Goal: Task Accomplishment & Management: Manage account settings

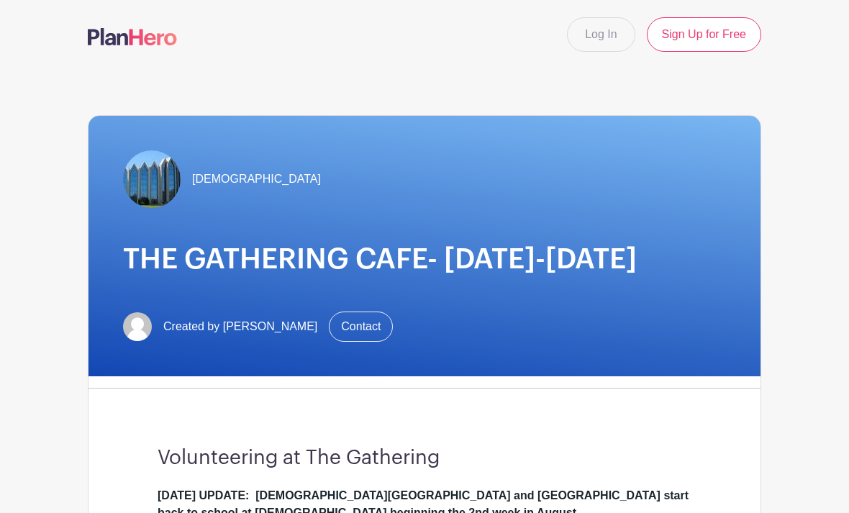
click at [600, 36] on link "Log In" at bounding box center [601, 34] width 68 height 35
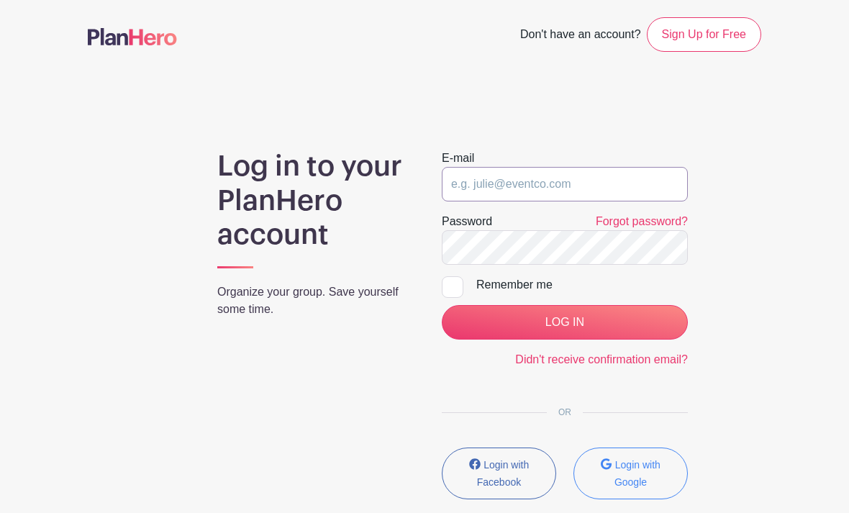
click at [538, 175] on input "email" at bounding box center [565, 184] width 246 height 35
type input "[EMAIL_ADDRESS][DOMAIN_NAME]"
click at [564, 322] on input "LOG IN" at bounding box center [565, 322] width 246 height 35
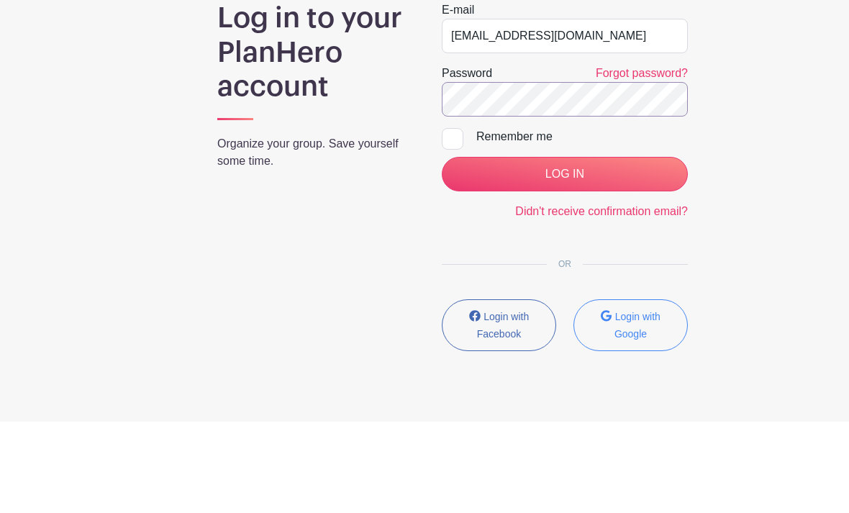
scroll to position [91, 0]
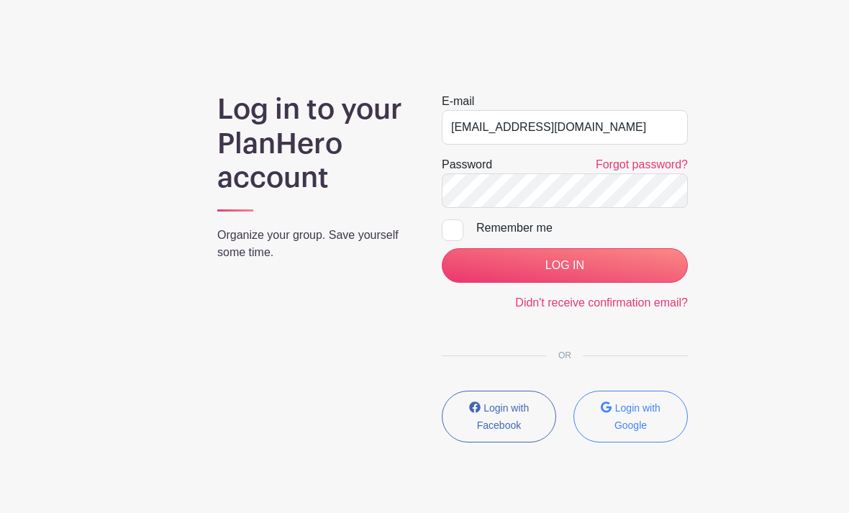
click at [598, 256] on input "LOG IN" at bounding box center [565, 265] width 246 height 35
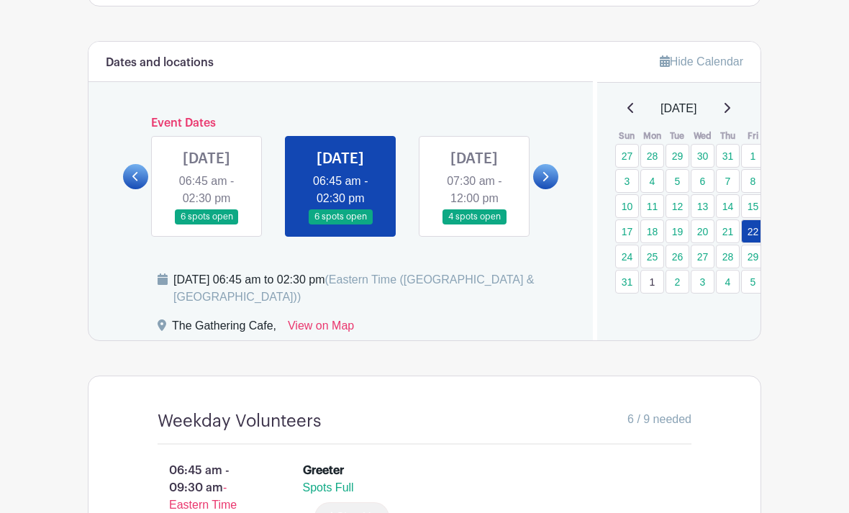
scroll to position [854, 0]
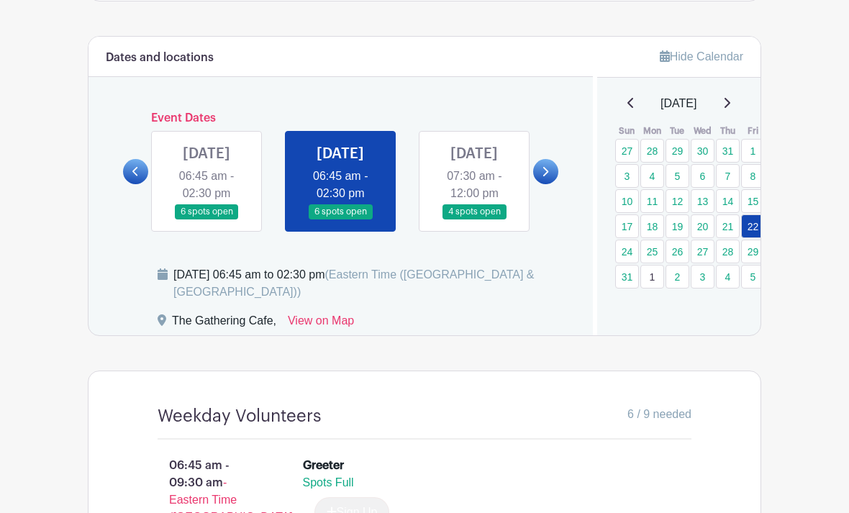
click at [655, 230] on link "18" at bounding box center [653, 226] width 24 height 24
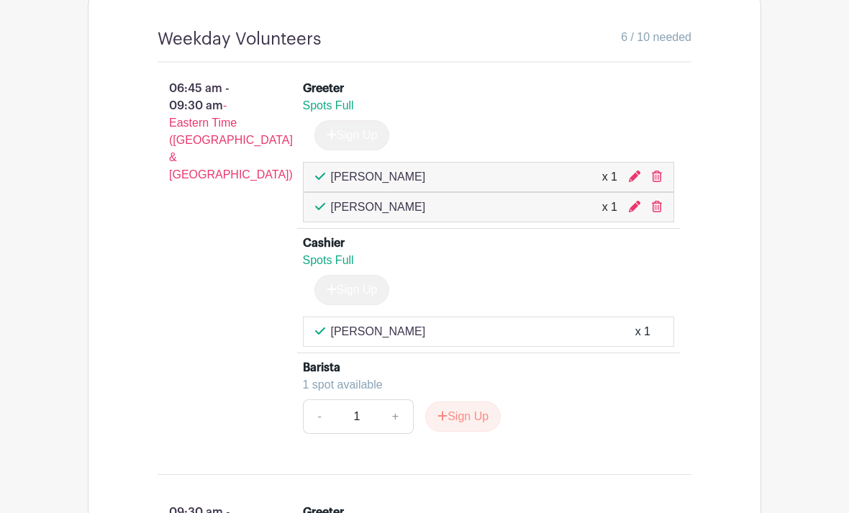
scroll to position [1244, 0]
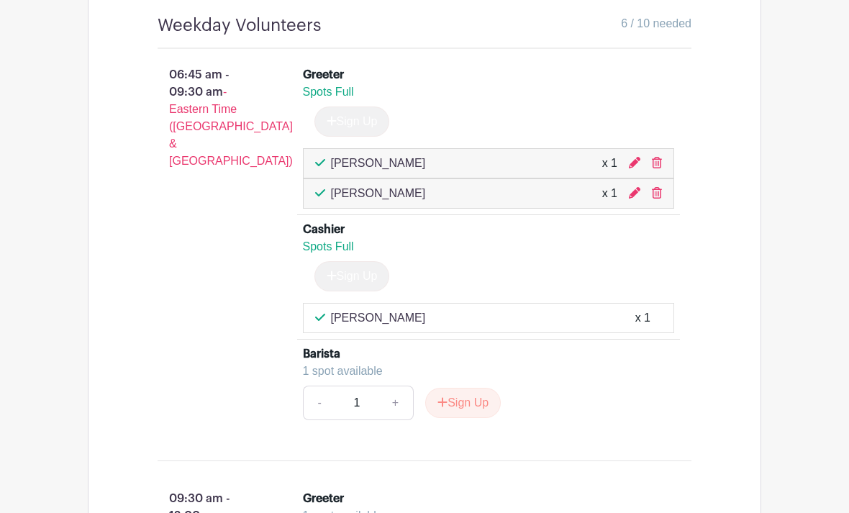
click at [660, 169] on icon at bounding box center [657, 164] width 10 height 12
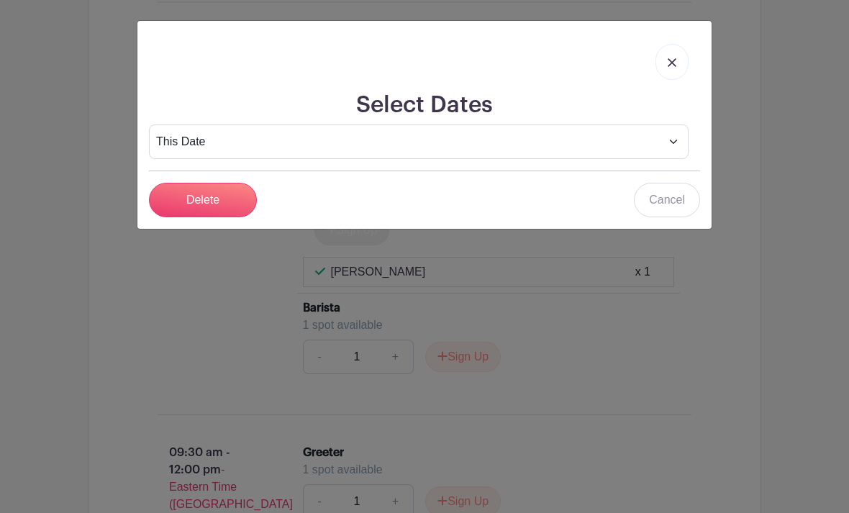
click at [201, 206] on input "Delete" at bounding box center [203, 200] width 108 height 35
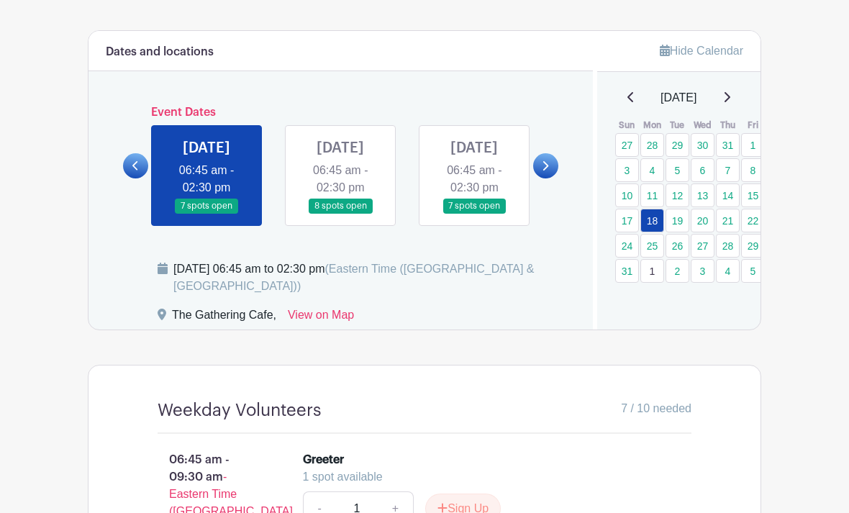
scroll to position [851, 0]
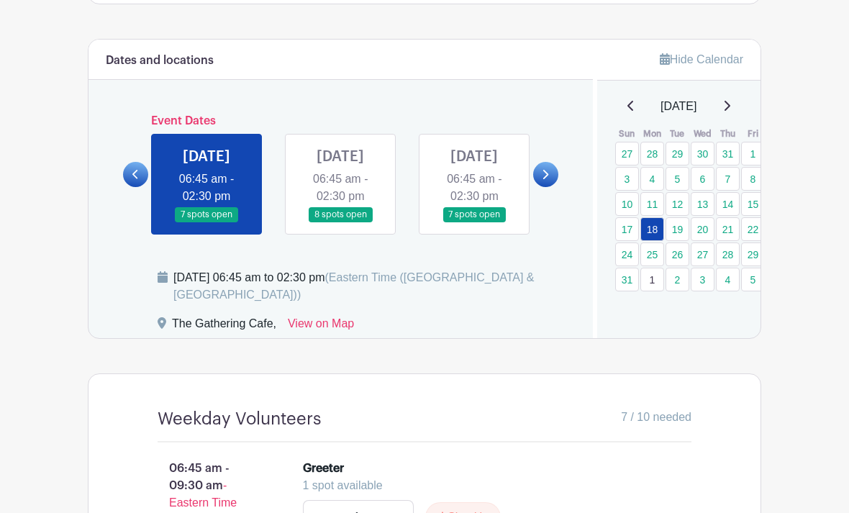
click at [535, 185] on link at bounding box center [545, 174] width 25 height 25
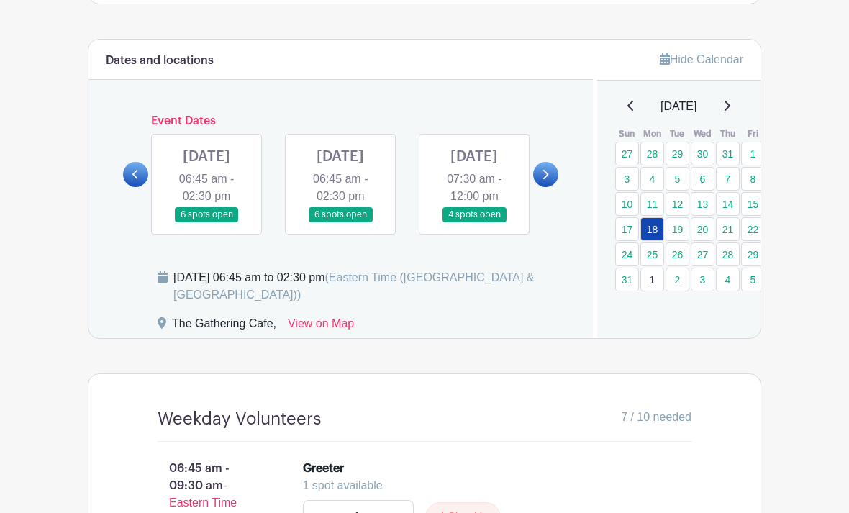
click at [207, 222] on link at bounding box center [207, 222] width 0 height 0
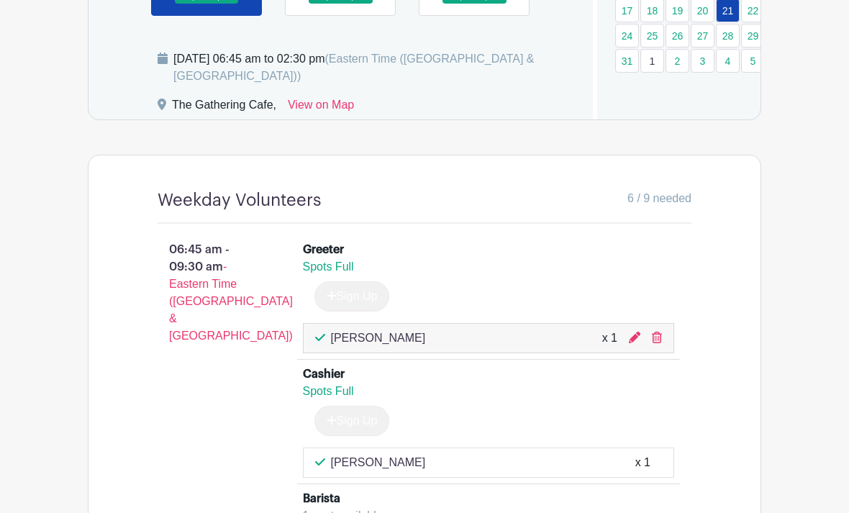
scroll to position [1095, 0]
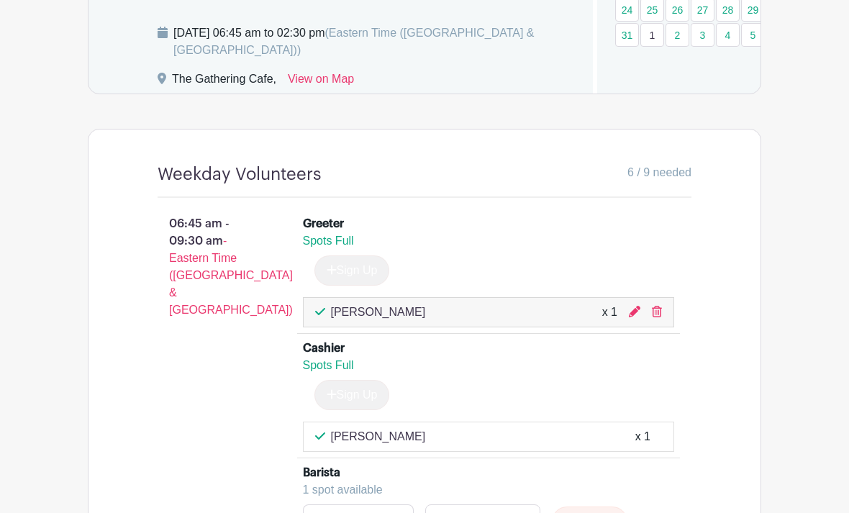
click at [660, 319] on link at bounding box center [657, 313] width 10 height 12
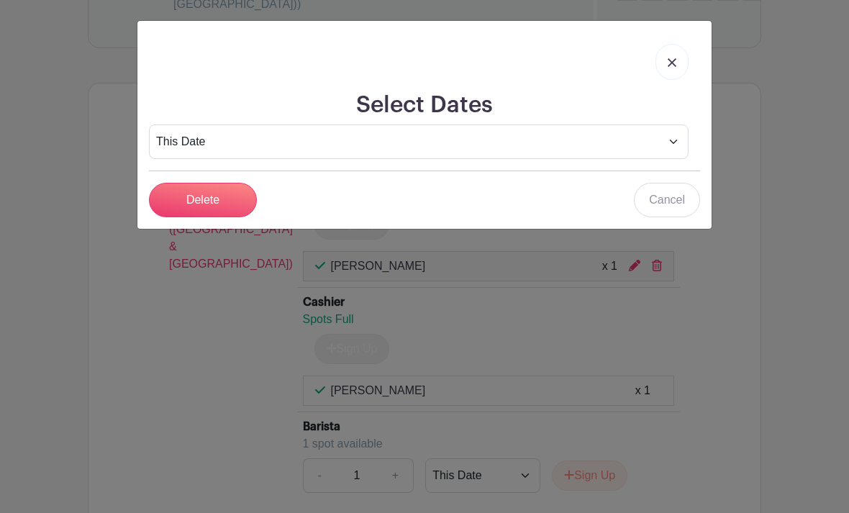
click at [224, 202] on input "Delete" at bounding box center [203, 200] width 108 height 35
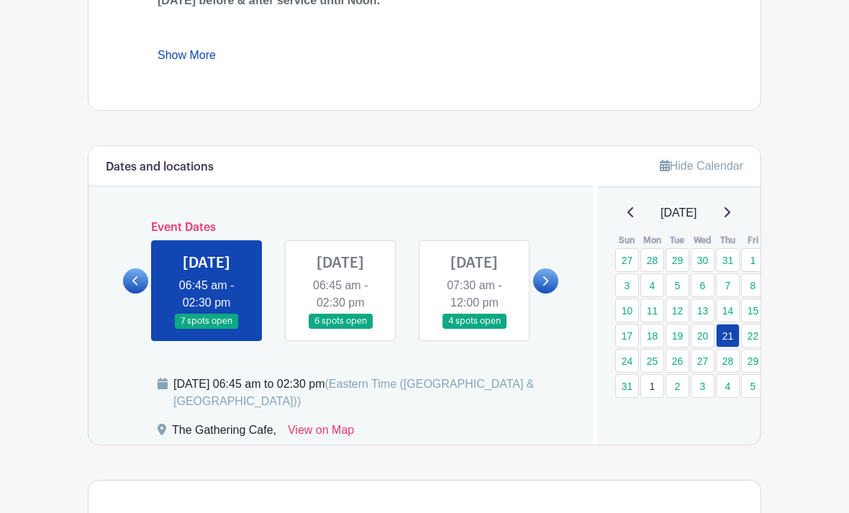
scroll to position [740, 0]
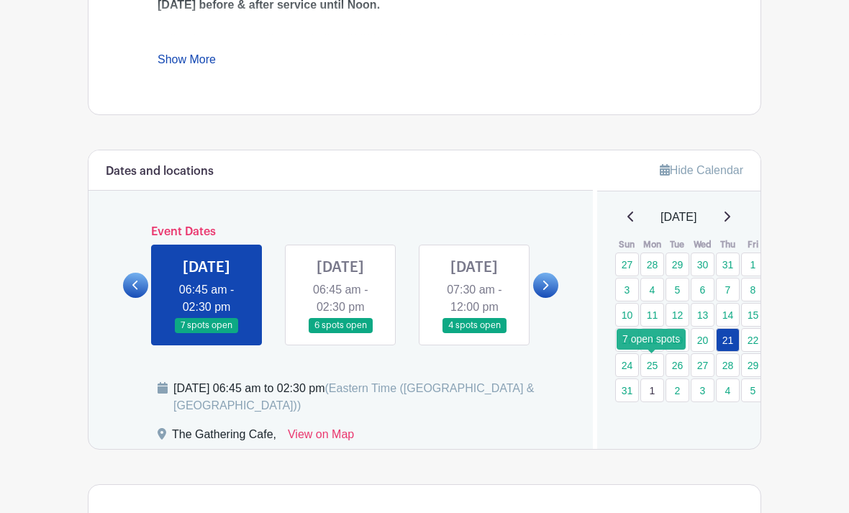
click at [659, 363] on link "25" at bounding box center [653, 365] width 24 height 24
click at [660, 368] on link "25" at bounding box center [653, 365] width 24 height 24
click at [649, 372] on link "25" at bounding box center [653, 365] width 24 height 24
click at [659, 371] on link "25" at bounding box center [653, 365] width 24 height 24
click at [655, 367] on link "25" at bounding box center [653, 365] width 24 height 24
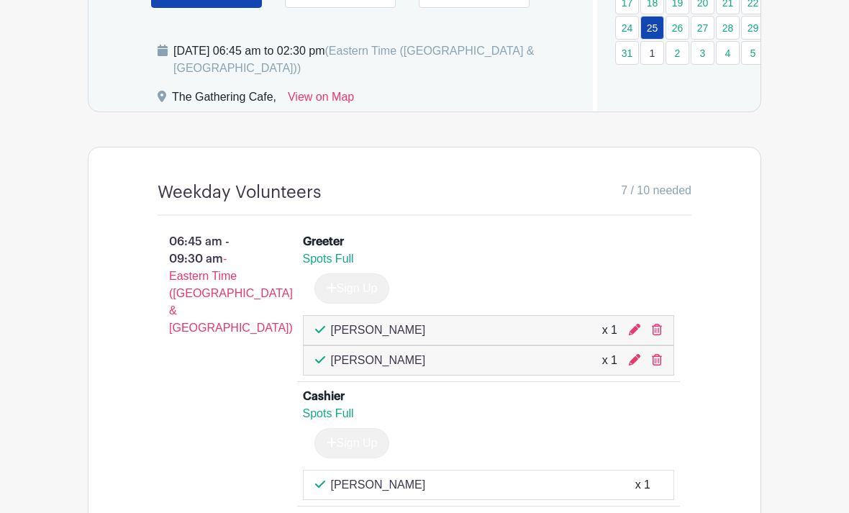
click at [669, 346] on div "Dick Broadbooks x 1" at bounding box center [489, 331] width 372 height 30
click at [664, 345] on div "Dick Broadbooks x 1" at bounding box center [489, 330] width 372 height 30
click at [661, 335] on icon at bounding box center [657, 330] width 10 height 12
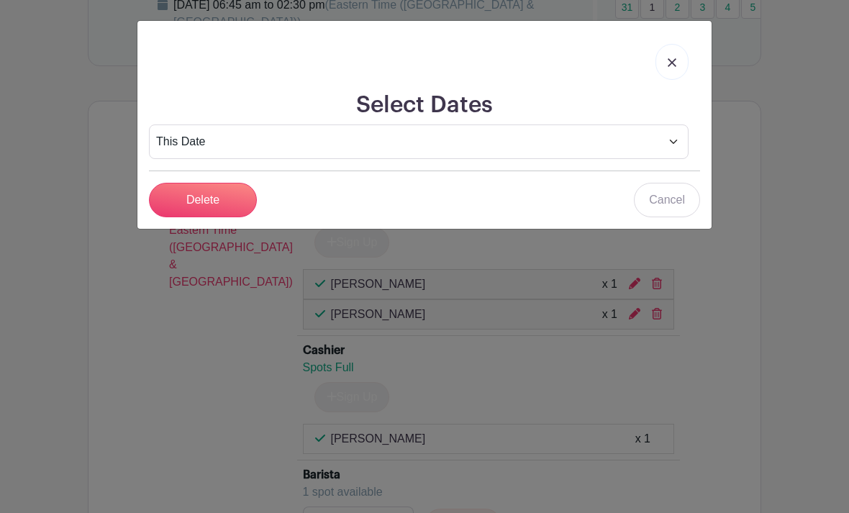
click at [220, 199] on input "Delete" at bounding box center [203, 200] width 108 height 35
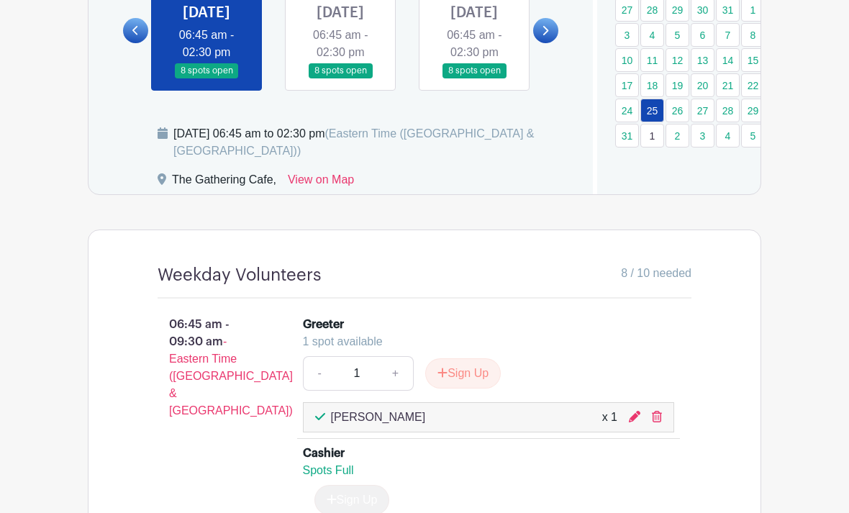
scroll to position [955, 0]
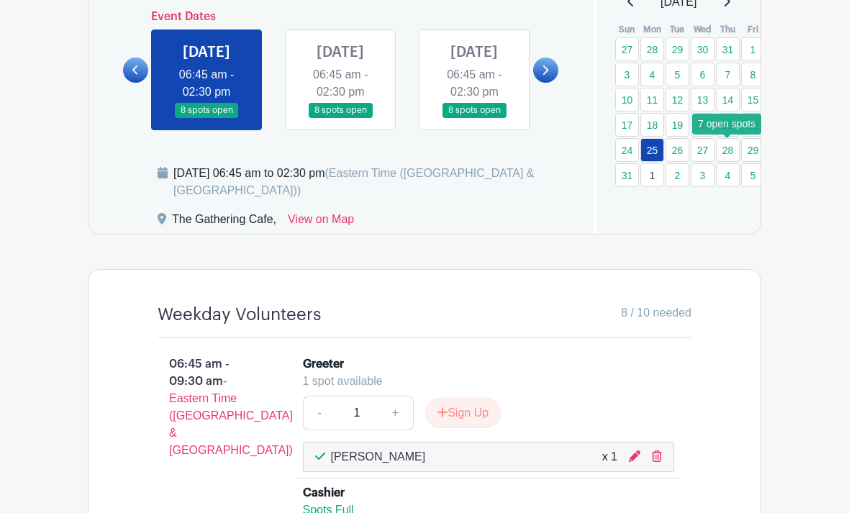
click at [733, 150] on link "28" at bounding box center [728, 150] width 24 height 24
click at [731, 151] on link "28" at bounding box center [728, 150] width 24 height 24
click at [729, 152] on link "28" at bounding box center [728, 150] width 24 height 24
click at [728, 148] on link "28" at bounding box center [728, 150] width 24 height 24
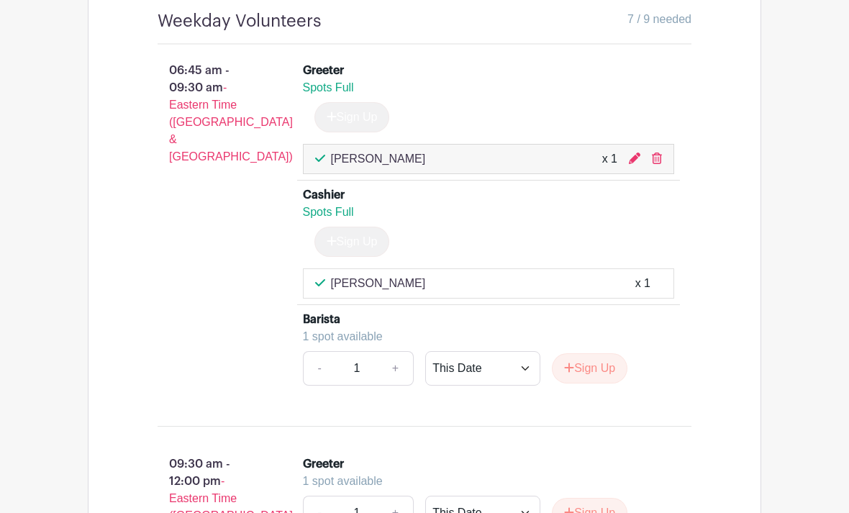
scroll to position [1250, 0]
click at [661, 164] on link at bounding box center [657, 158] width 10 height 12
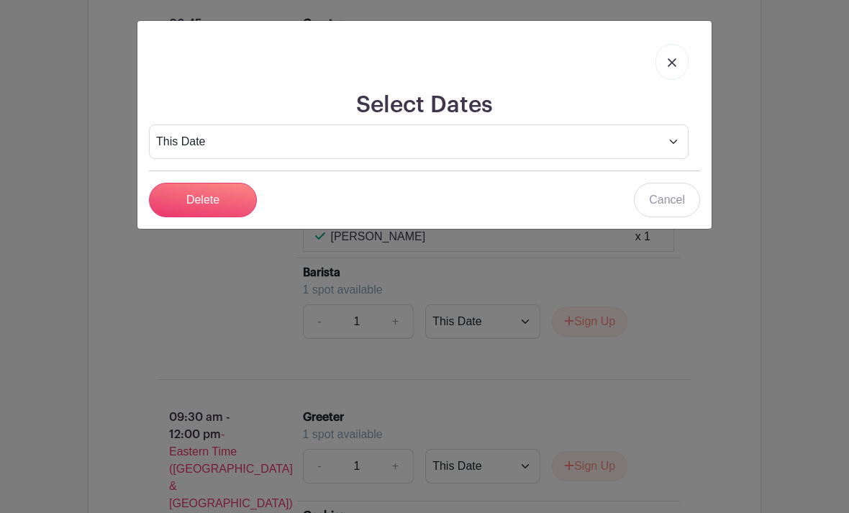
click at [229, 204] on input "Delete" at bounding box center [203, 200] width 108 height 35
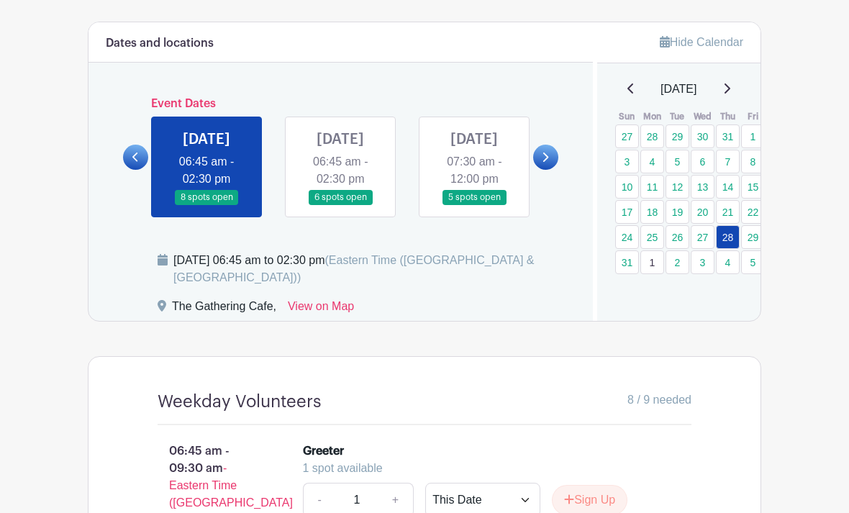
scroll to position [862, 0]
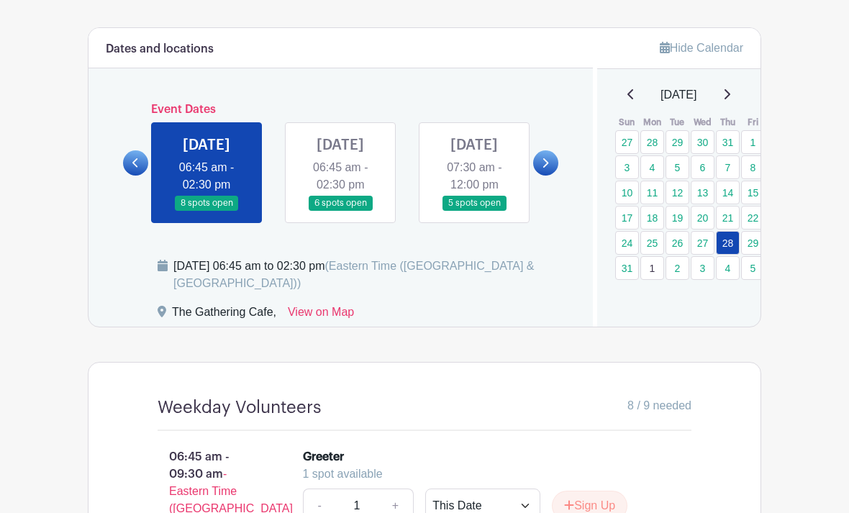
click at [657, 268] on link "1" at bounding box center [653, 268] width 24 height 24
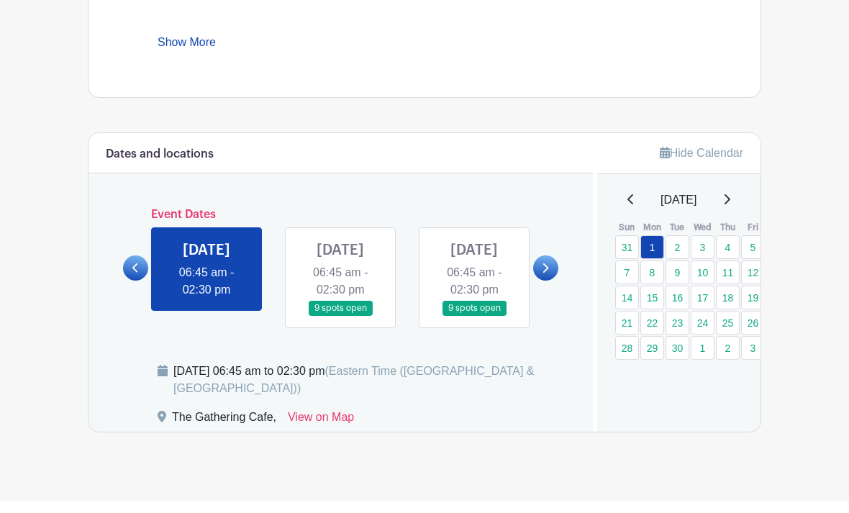
scroll to position [744, 0]
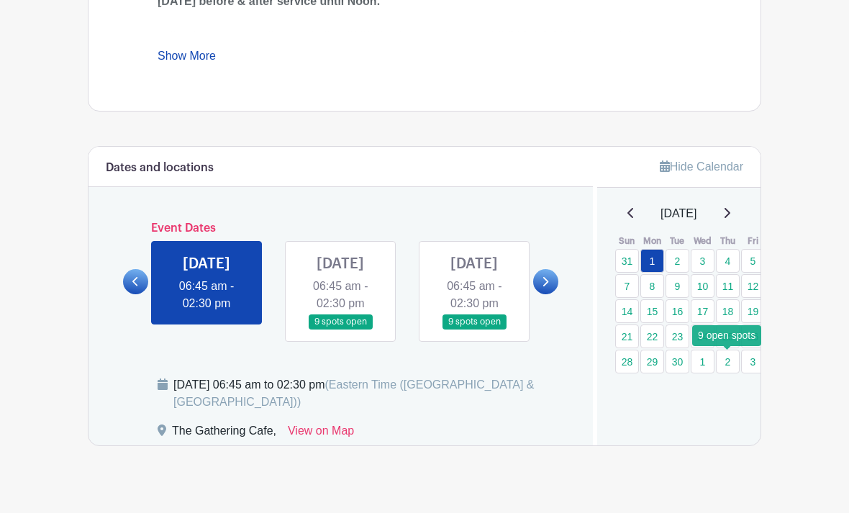
click at [735, 367] on link "2" at bounding box center [728, 362] width 24 height 24
click at [734, 368] on link "2" at bounding box center [728, 362] width 24 height 24
click at [736, 366] on link "2" at bounding box center [728, 362] width 24 height 24
click at [735, 362] on link "2" at bounding box center [728, 362] width 24 height 24
click at [736, 363] on link "2" at bounding box center [728, 362] width 24 height 24
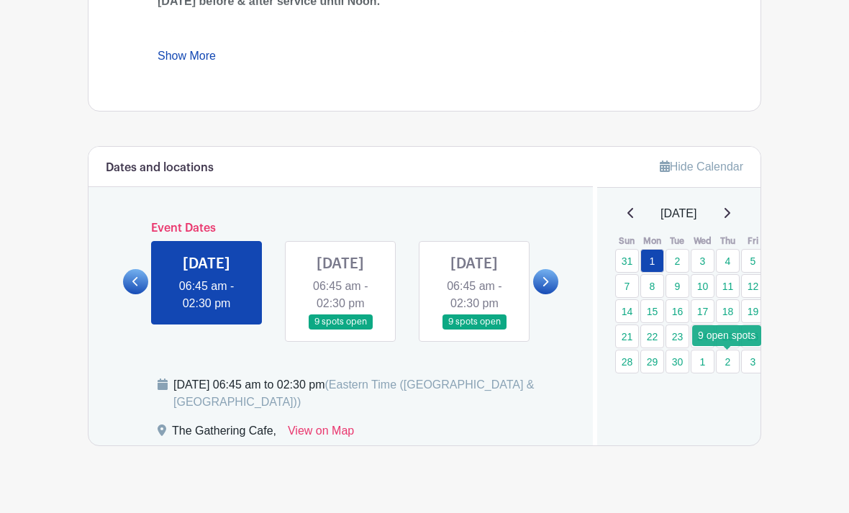
click at [732, 361] on link "2" at bounding box center [728, 362] width 24 height 24
click at [733, 368] on link "2" at bounding box center [728, 362] width 24 height 24
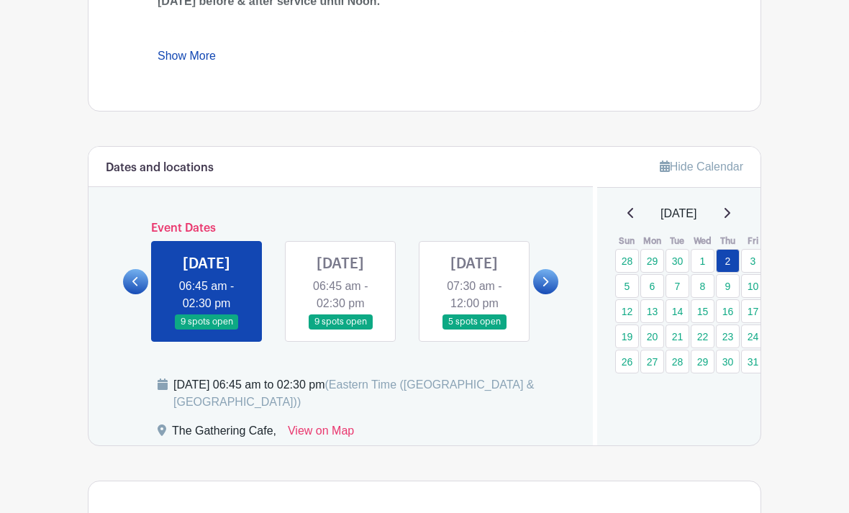
click at [628, 215] on icon at bounding box center [631, 213] width 7 height 12
click at [628, 214] on icon at bounding box center [631, 213] width 7 height 12
click at [608, 213] on div "October 2025 Sun Mon Tue Wed Thu Fri Sat 28 29 30 1 2 3 4 5 6 7 8 9 10 11 12 13…" at bounding box center [679, 289] width 164 height 169
click at [628, 214] on icon at bounding box center [631, 213] width 7 height 12
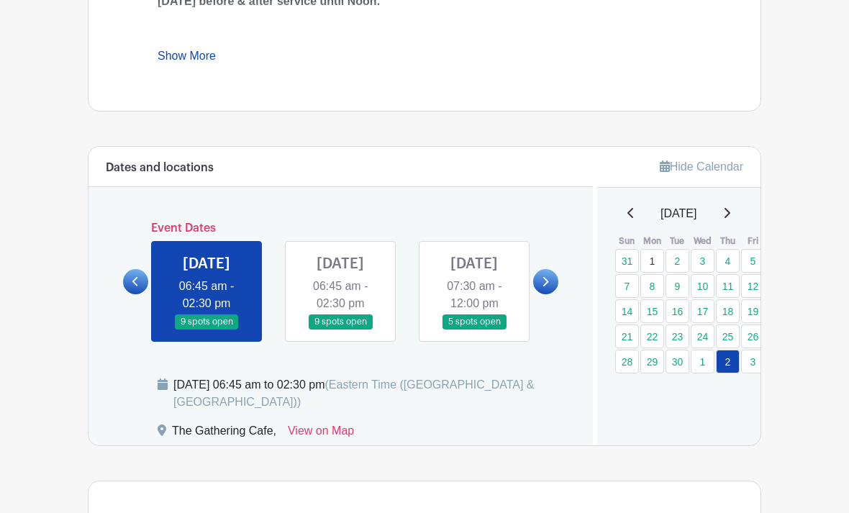
click at [616, 210] on div "September 2025" at bounding box center [680, 213] width 130 height 17
click at [628, 216] on icon at bounding box center [631, 213] width 6 height 10
click at [729, 387] on link "4" at bounding box center [728, 387] width 24 height 24
